Goal: Task Accomplishment & Management: Manage account settings

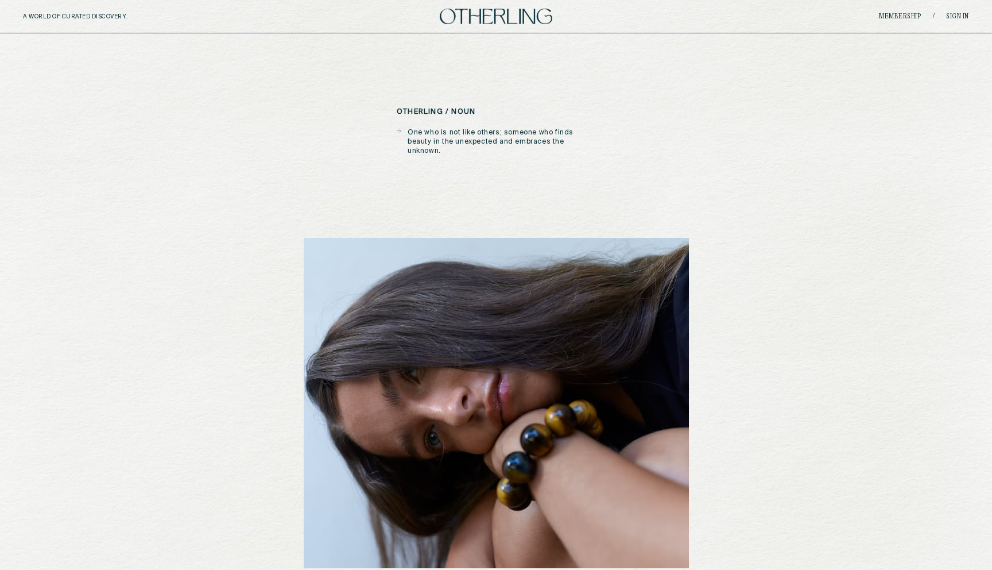
click at [958, 8] on div "A WORLD OF CURATED DISCOVERY. Membership / Sign in" at bounding box center [496, 16] width 992 height 33
click at [955, 12] on div "Membership / Sign in" at bounding box center [811, 16] width 315 height 9
click at [953, 15] on link "Sign in" at bounding box center [957, 16] width 23 height 7
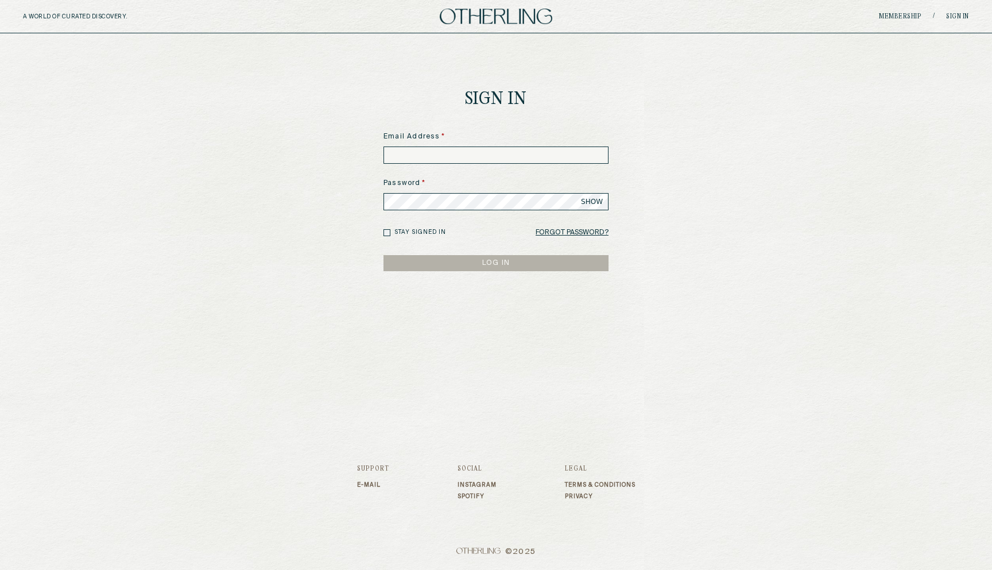
click at [439, 159] on input at bounding box center [496, 154] width 225 height 17
type input "**********"
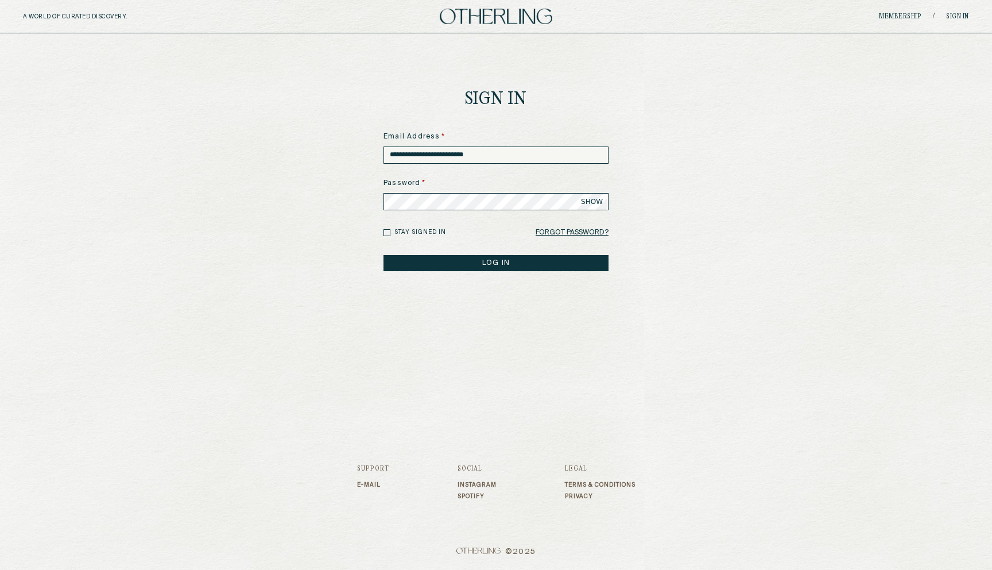
click at [384, 255] on button "LOG IN" at bounding box center [496, 263] width 225 height 16
